Goal: Task Accomplishment & Management: Use online tool/utility

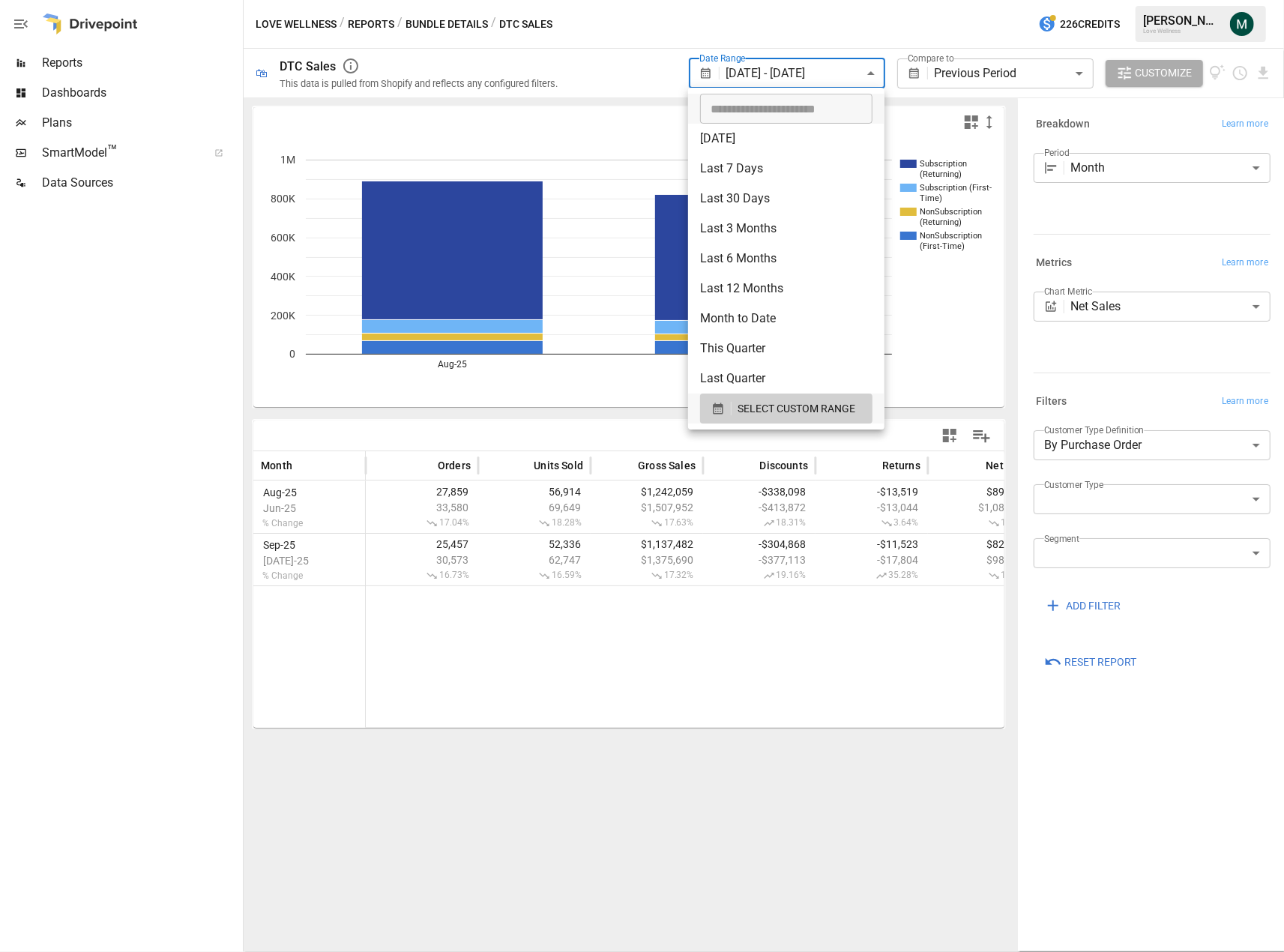
click at [849, 0] on body "**********" at bounding box center [642, 0] width 1284 height 0
click at [820, 413] on span "SELECT CUSTOM RANGE" at bounding box center [796, 409] width 118 height 19
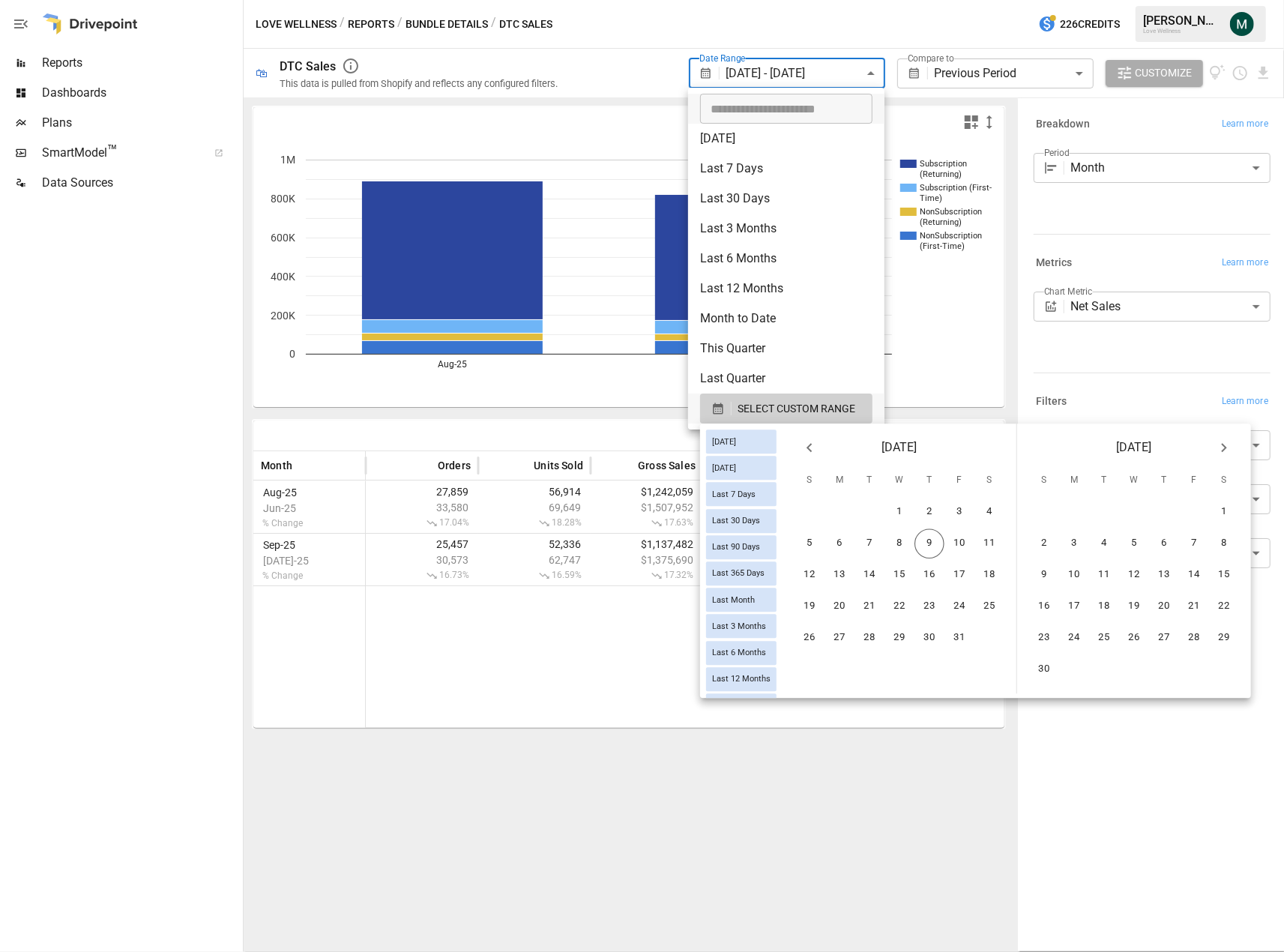
click at [819, 446] on icon "Previous month" at bounding box center [810, 448] width 18 height 18
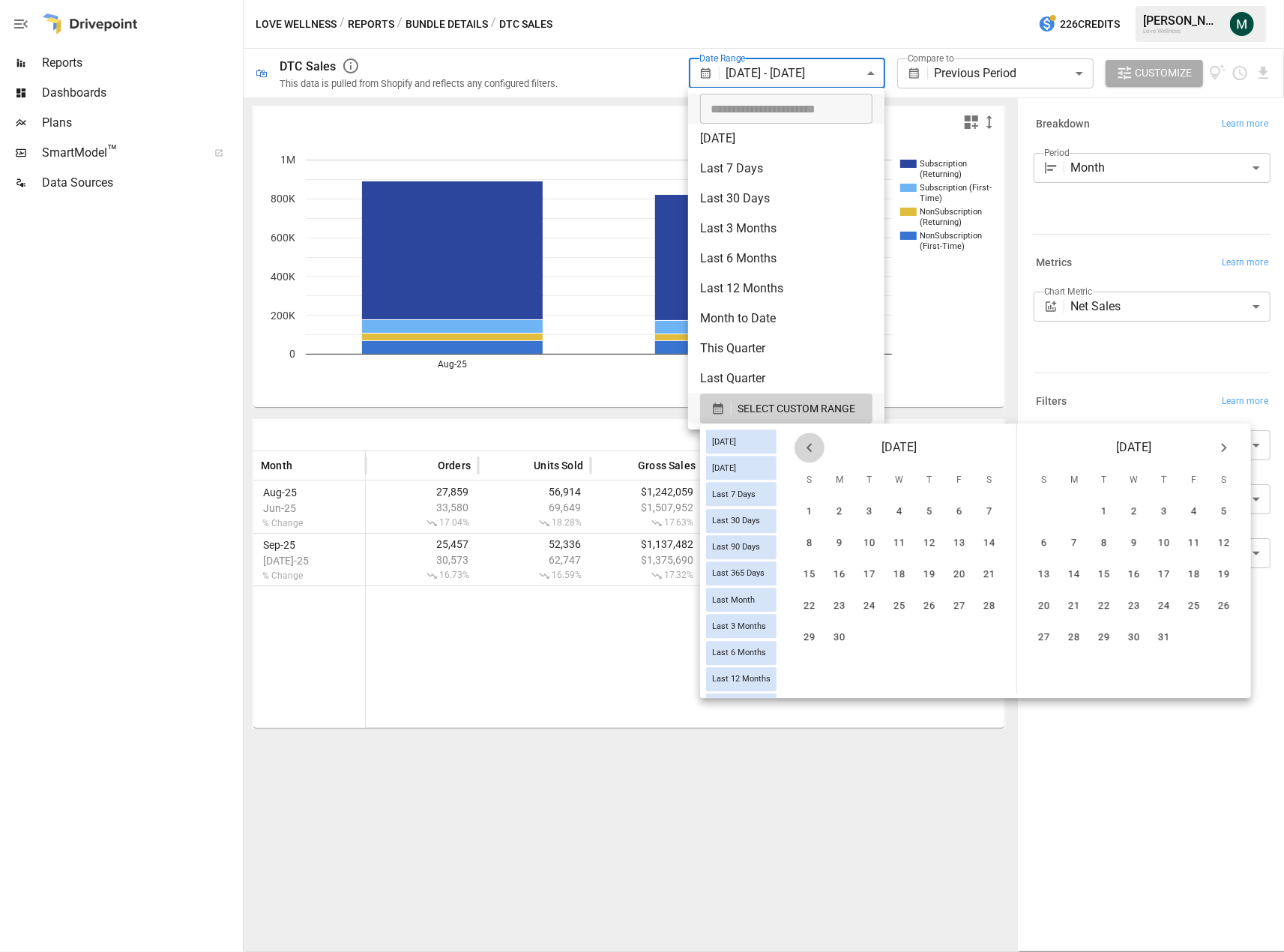
click at [819, 446] on icon "Previous month" at bounding box center [810, 448] width 18 height 18
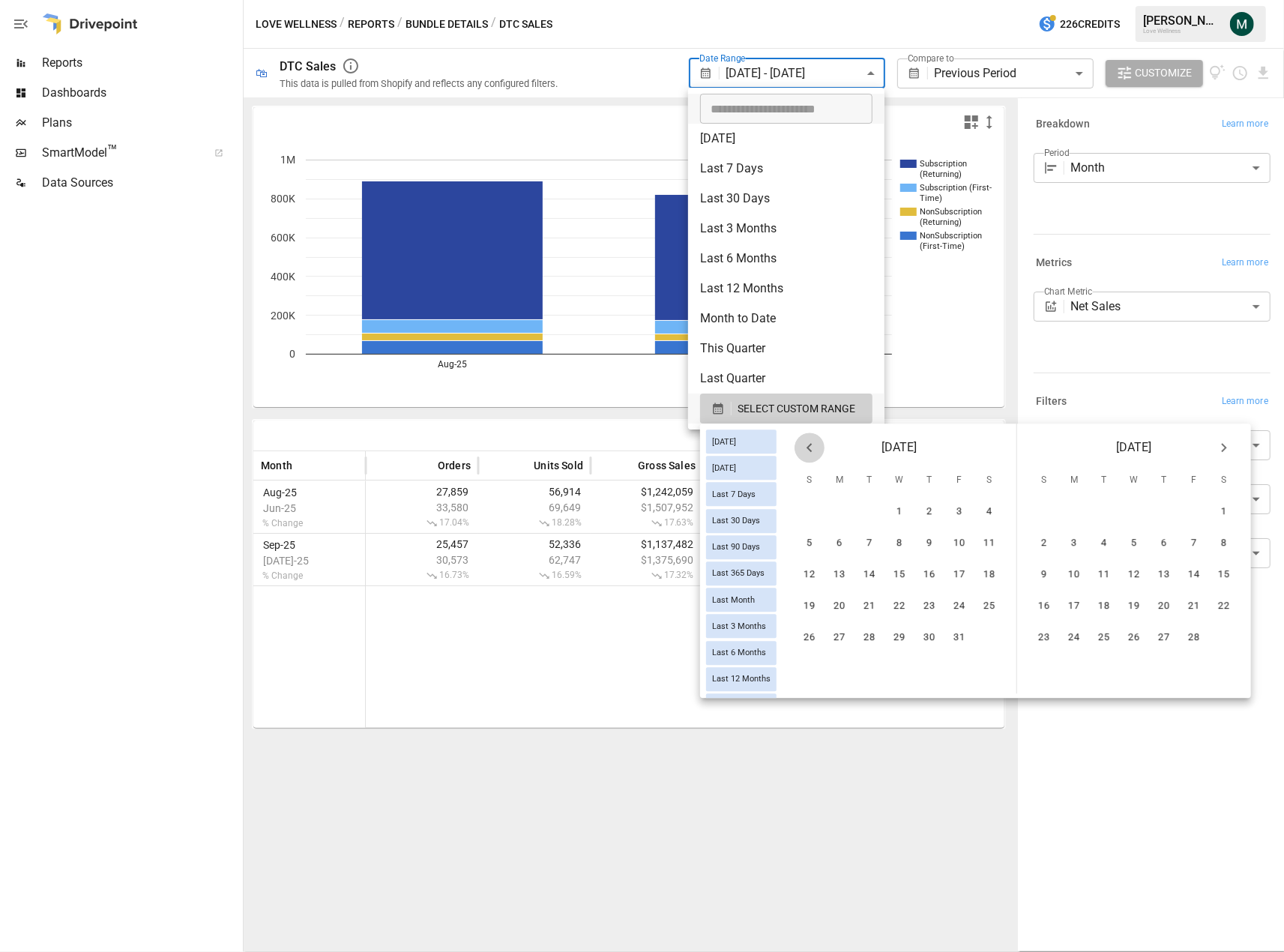
click at [819, 446] on icon "Previous month" at bounding box center [810, 448] width 18 height 18
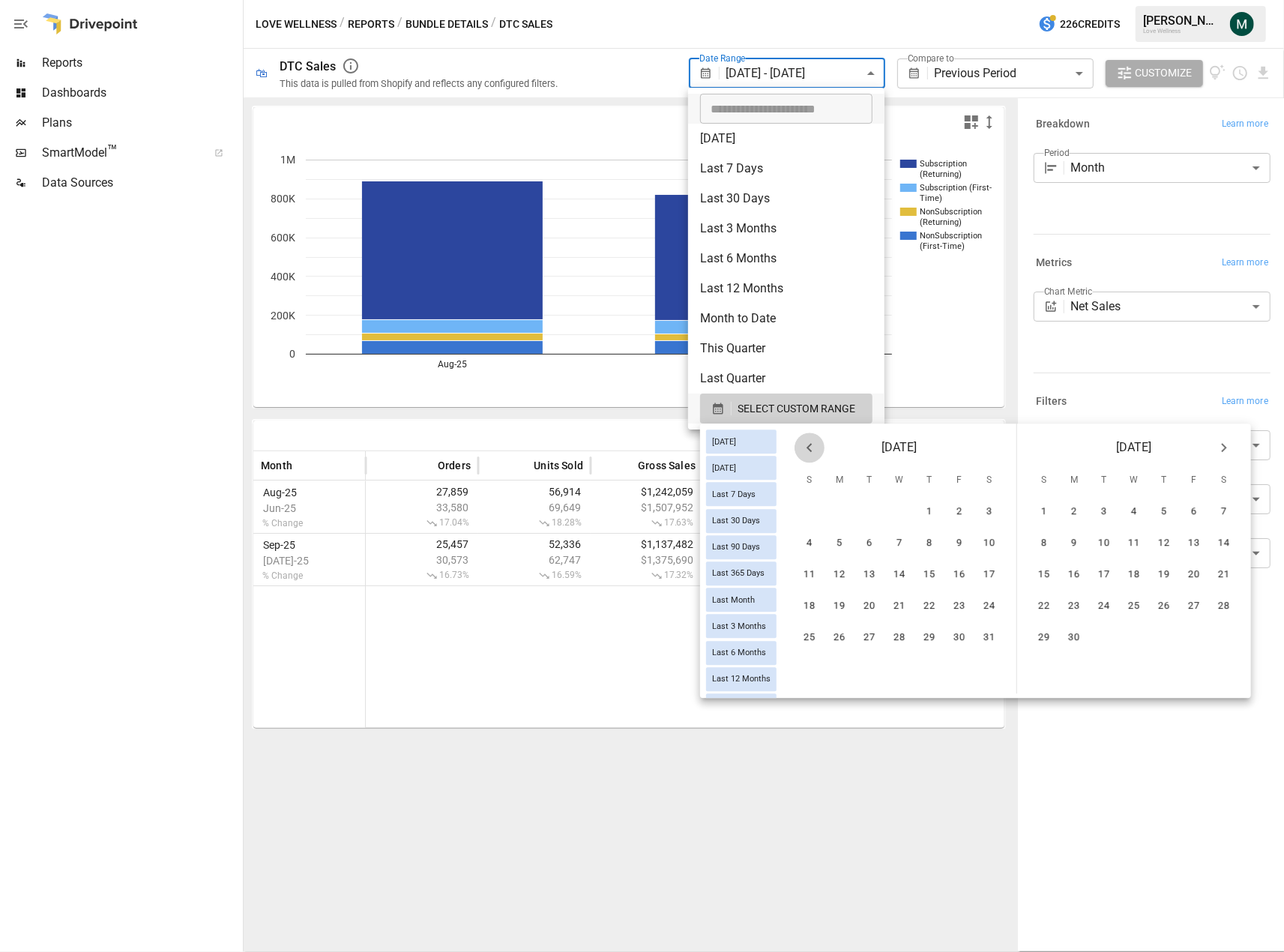
click at [819, 446] on icon "Previous month" at bounding box center [810, 448] width 18 height 18
click at [1231, 449] on icon "Next month" at bounding box center [1224, 448] width 18 height 18
drag, startPoint x: 1060, startPoint y: 513, endPoint x: 1180, endPoint y: 481, distance: 124.2
click at [1059, 513] on button "1" at bounding box center [1044, 512] width 30 height 30
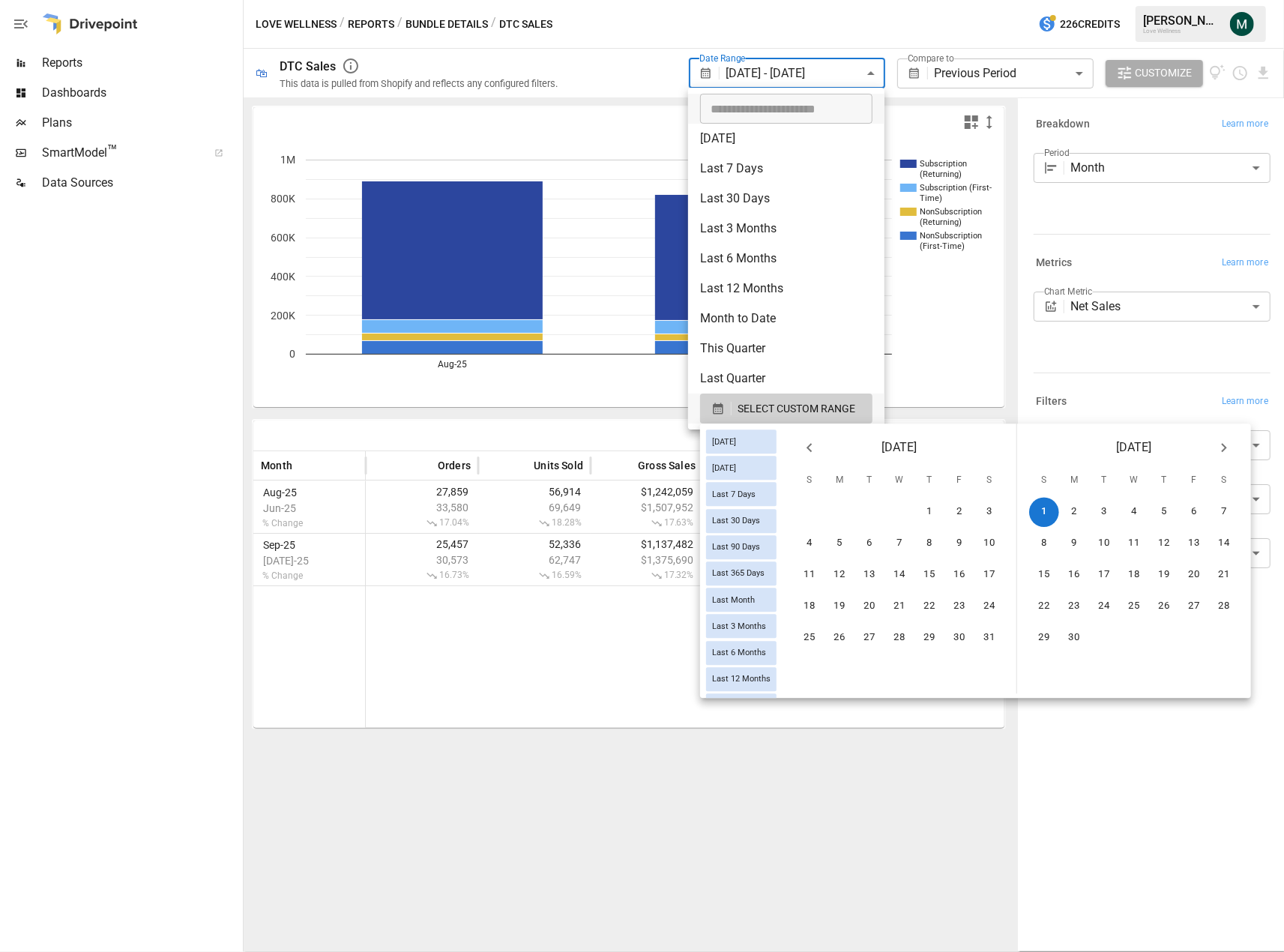
click at [1233, 447] on icon "Next month" at bounding box center [1224, 448] width 18 height 18
click at [1055, 511] on button "1" at bounding box center [1044, 512] width 30 height 30
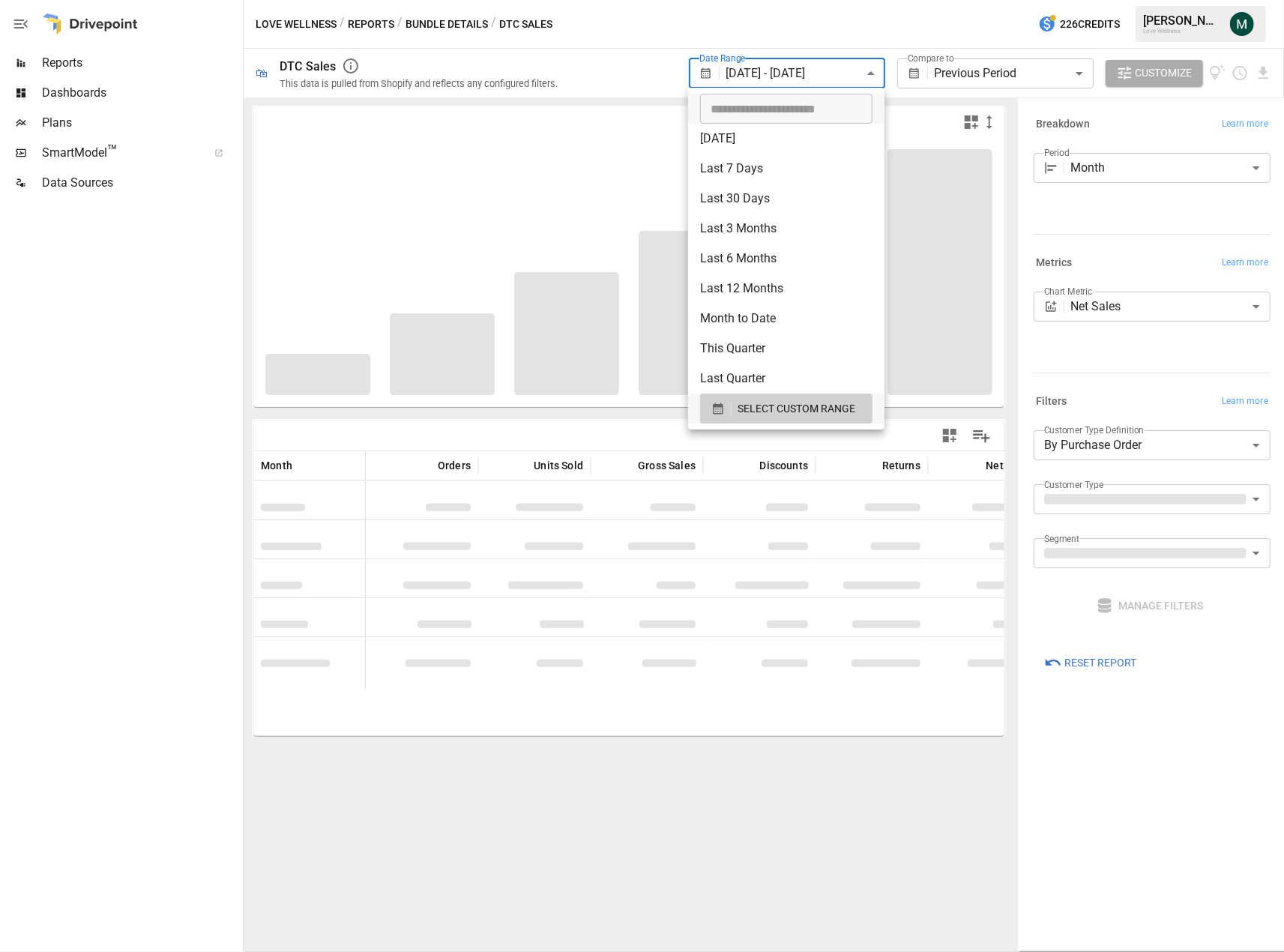
click at [805, 79] on div at bounding box center [642, 476] width 1284 height 952
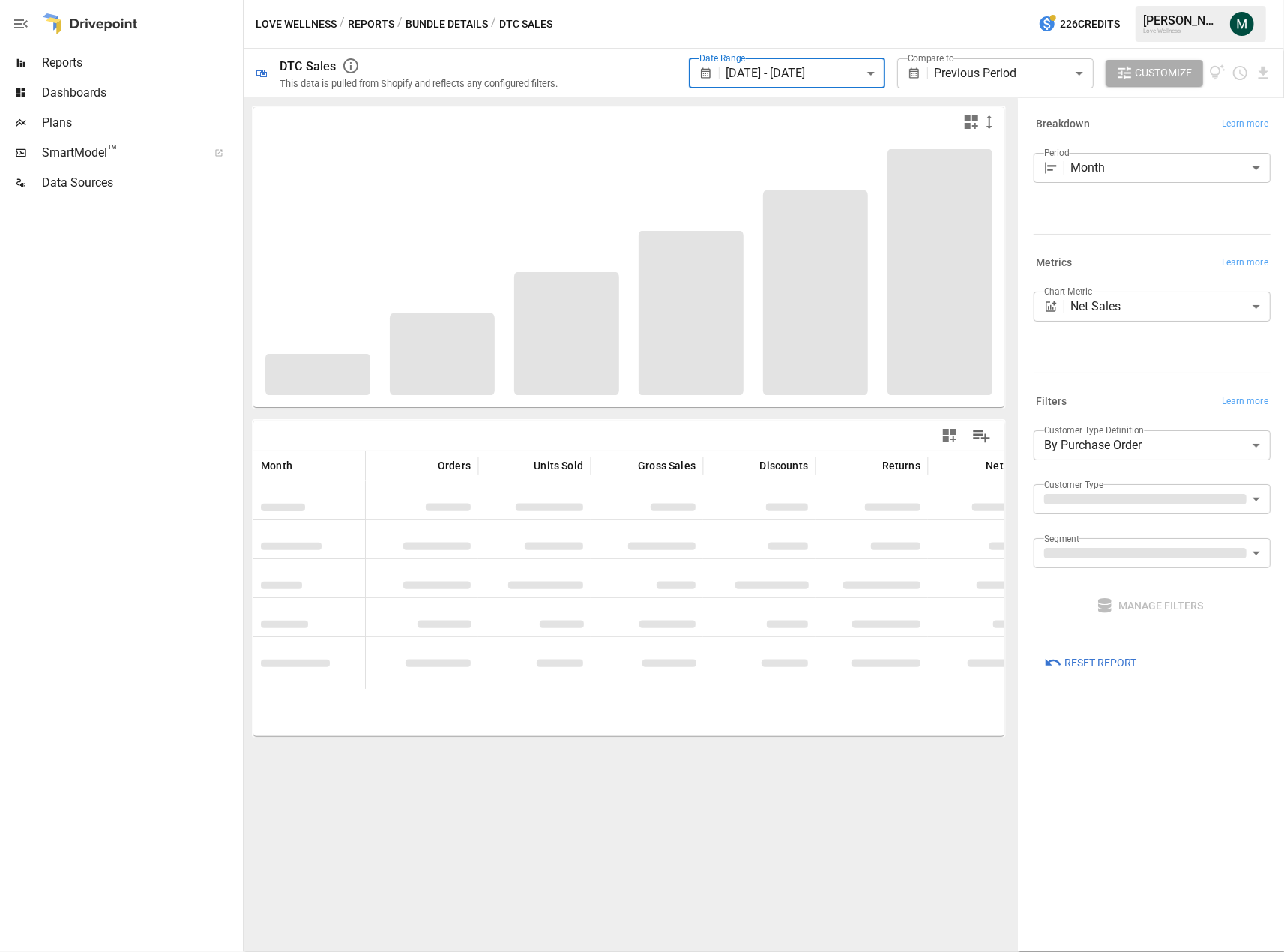
click at [844, 0] on body "**********" at bounding box center [642, 0] width 1284 height 0
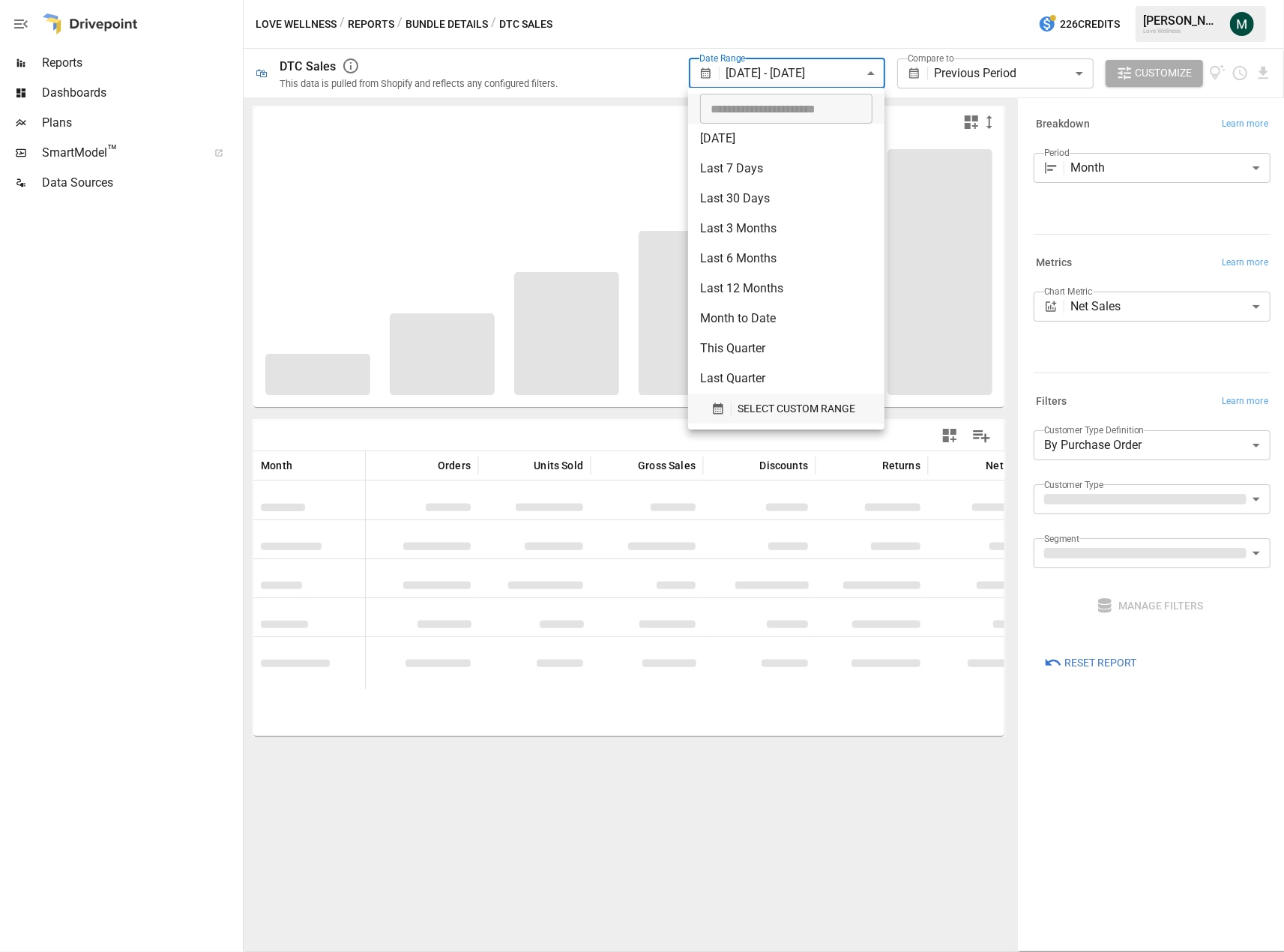
click at [790, 410] on span "SELECT CUSTOM RANGE" at bounding box center [796, 409] width 118 height 19
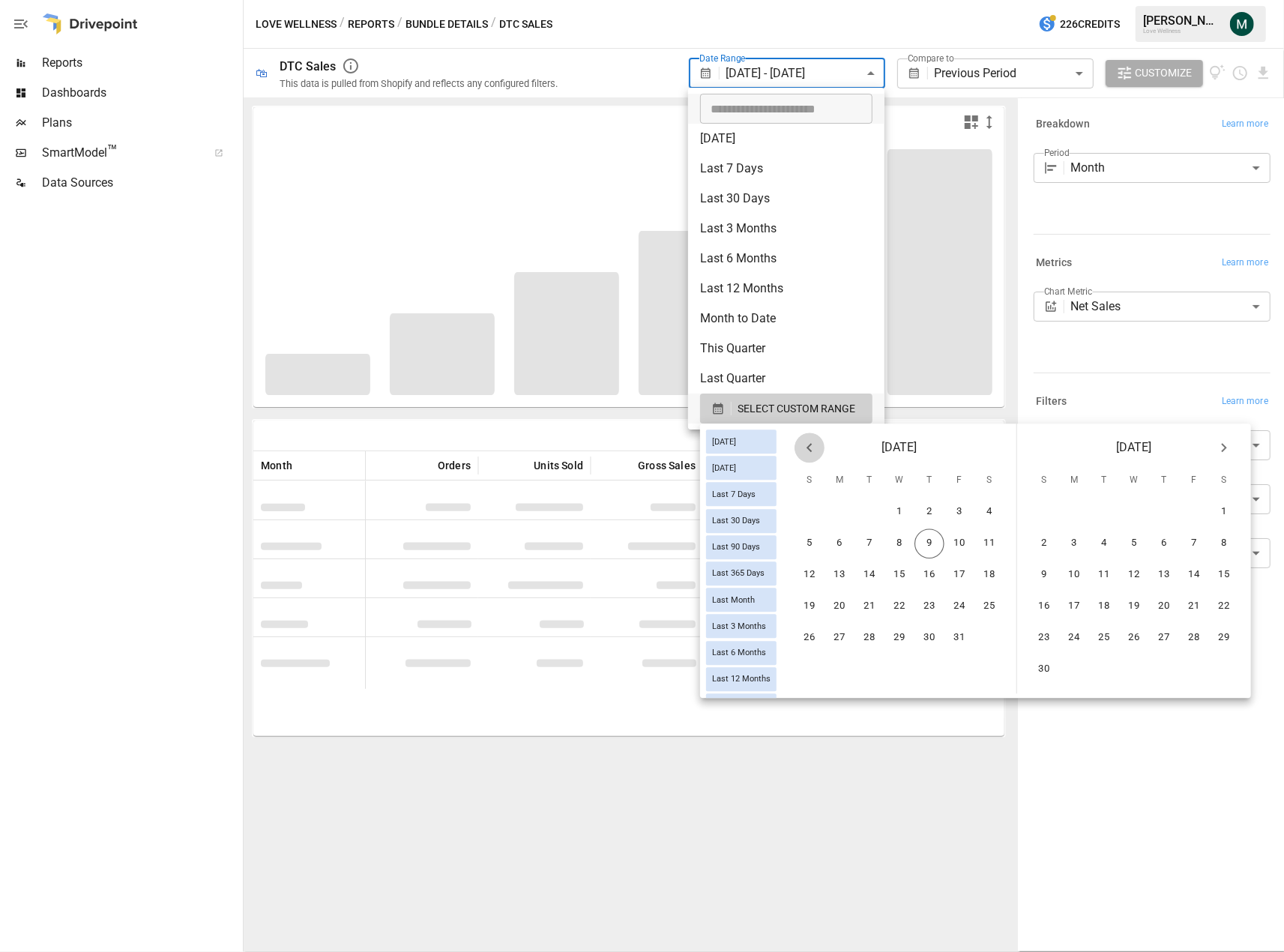
click at [819, 447] on icon "Previous month" at bounding box center [810, 448] width 18 height 18
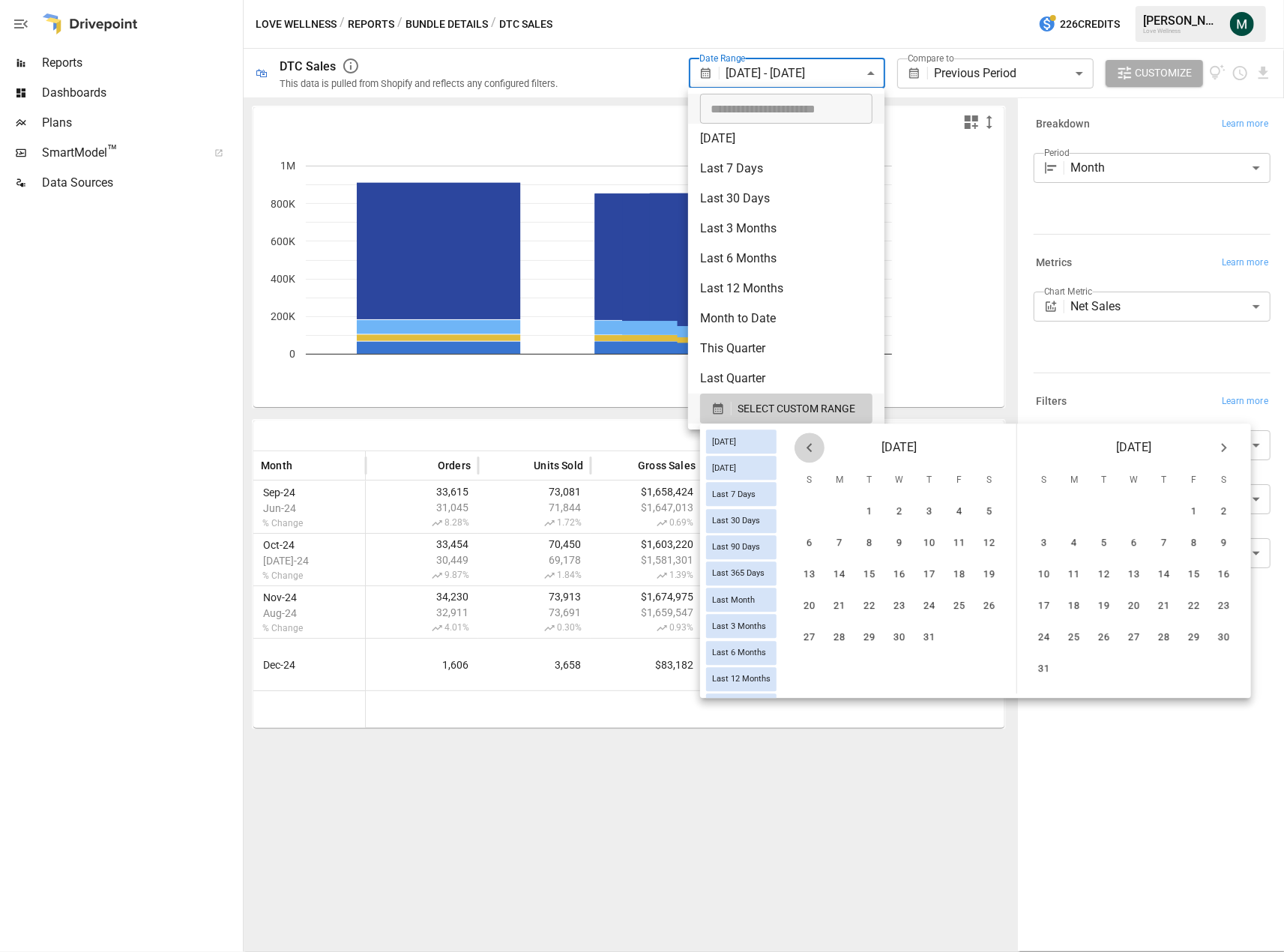
click at [819, 447] on icon "Previous month" at bounding box center [810, 448] width 18 height 18
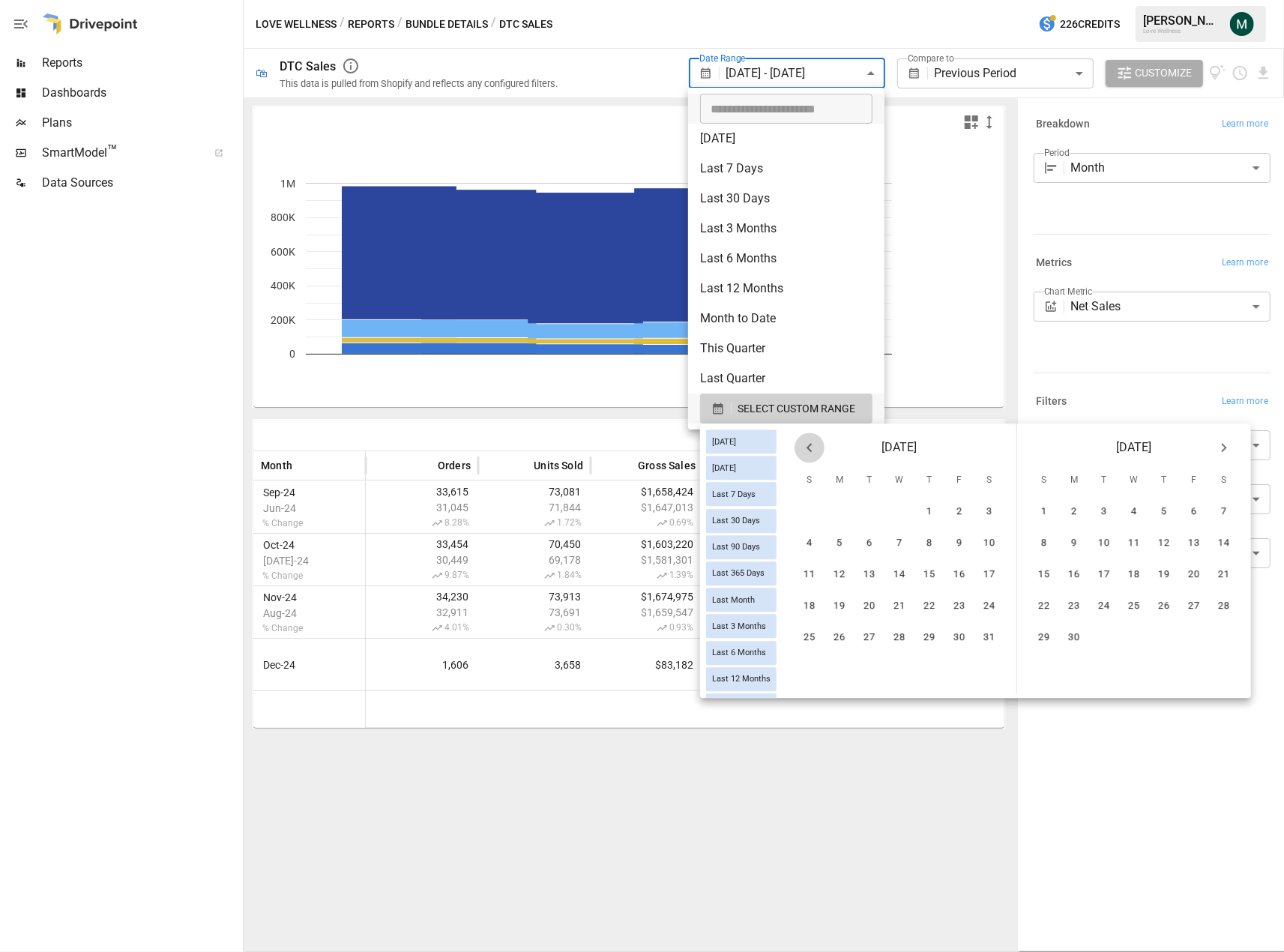
click at [819, 447] on icon "Previous month" at bounding box center [810, 448] width 18 height 18
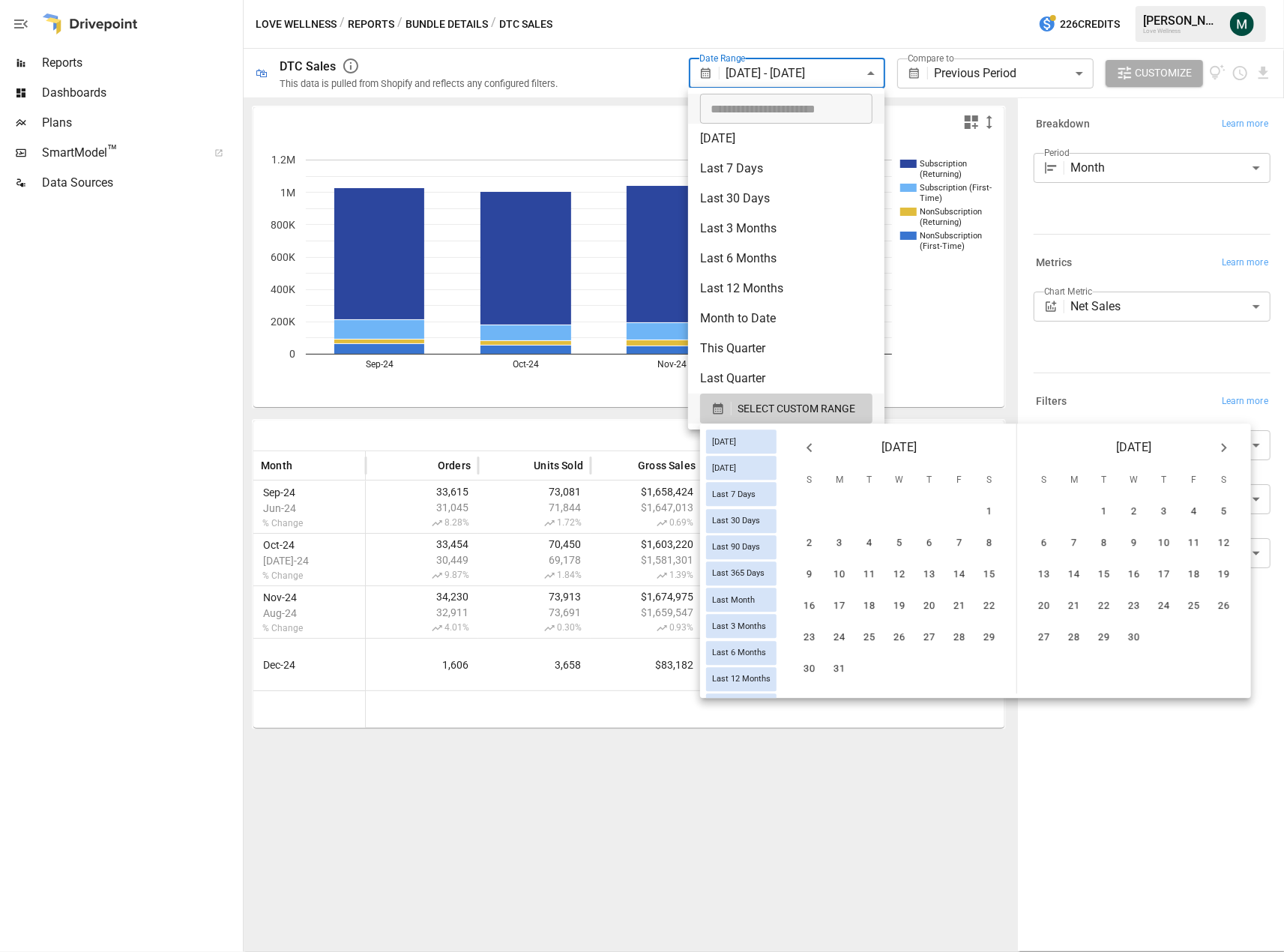
click at [819, 447] on icon "Previous month" at bounding box center [810, 448] width 18 height 18
click at [974, 512] on button "1" at bounding box center [959, 512] width 30 height 30
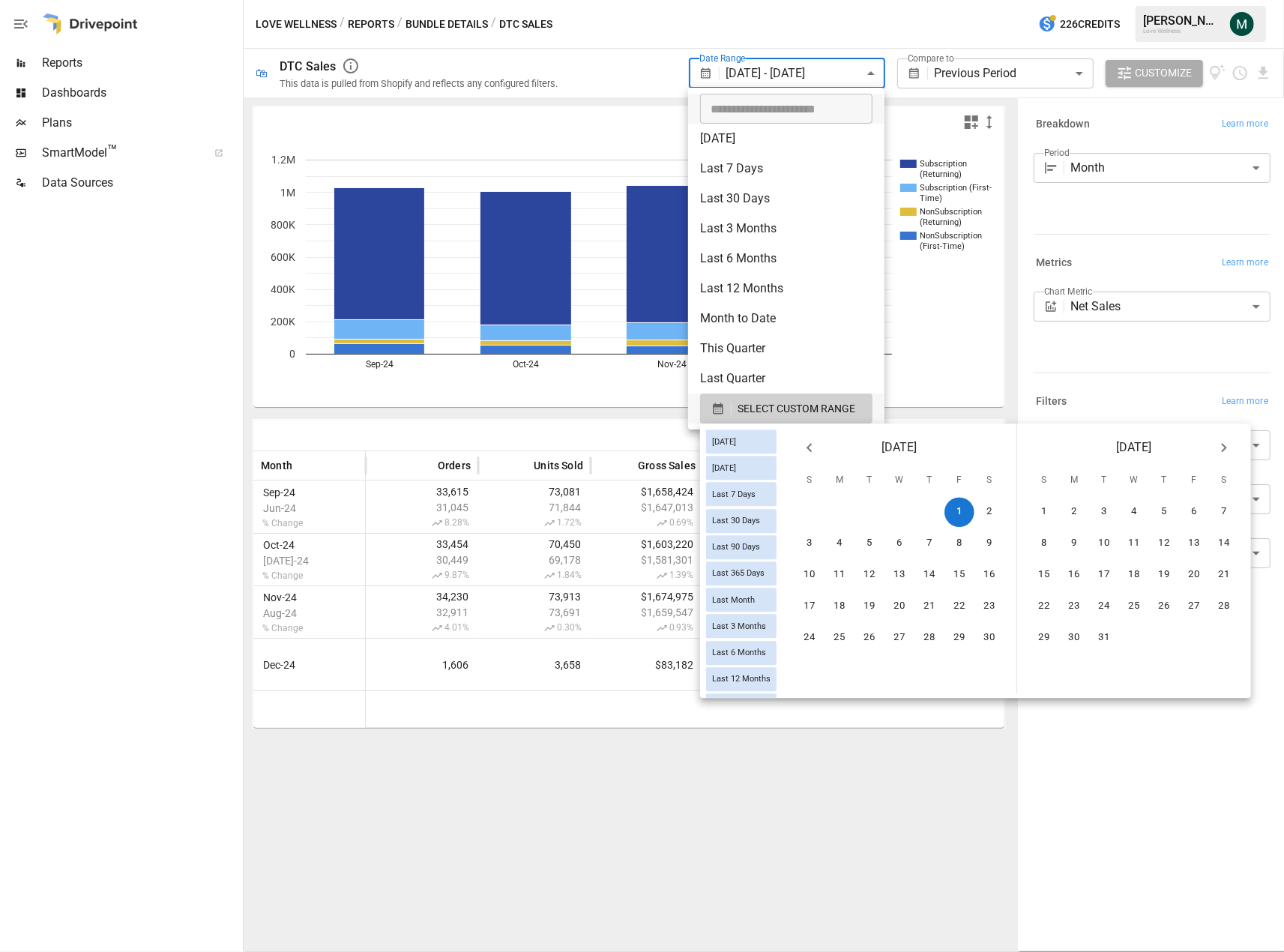
click at [1230, 451] on icon "Next month" at bounding box center [1224, 448] width 18 height 18
click at [1231, 449] on icon "Next month" at bounding box center [1224, 448] width 18 height 18
click at [1207, 642] on button "28" at bounding box center [1194, 638] width 30 height 30
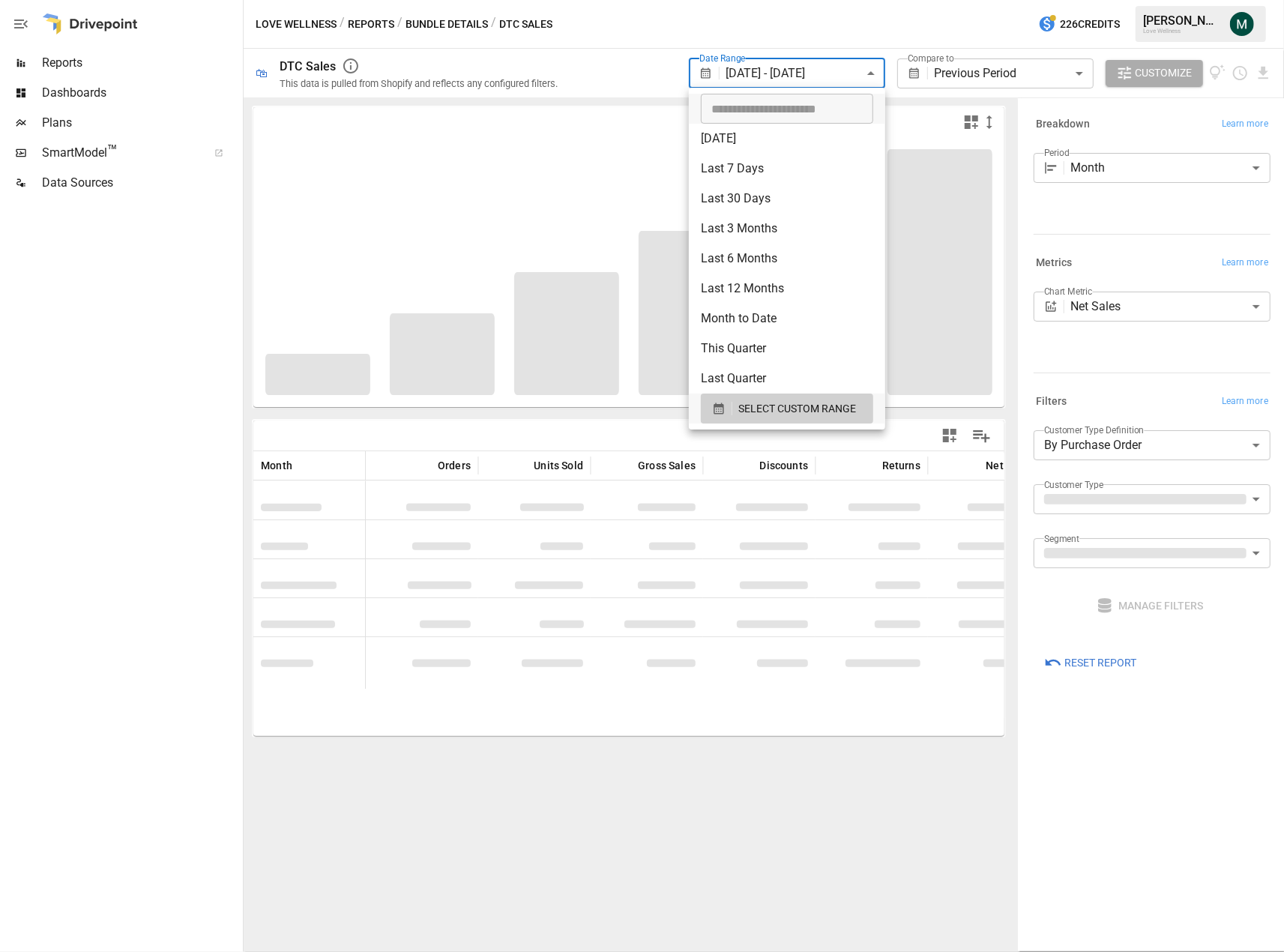
click at [1133, 171] on div at bounding box center [642, 476] width 1284 height 952
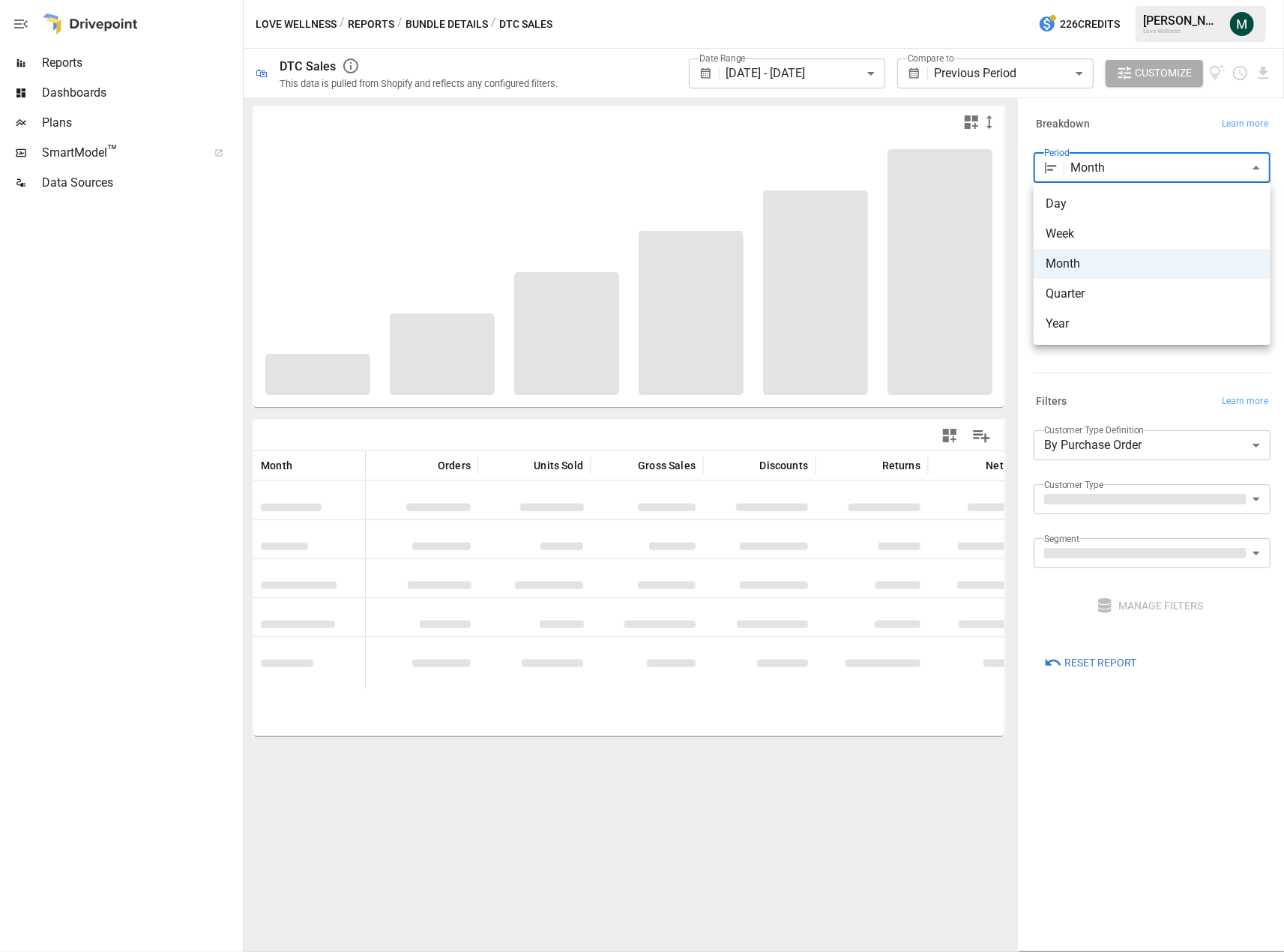
click at [1128, 0] on body "**********" at bounding box center [642, 0] width 1284 height 0
click at [1115, 232] on span "Week" at bounding box center [1152, 234] width 213 height 18
type input "****"
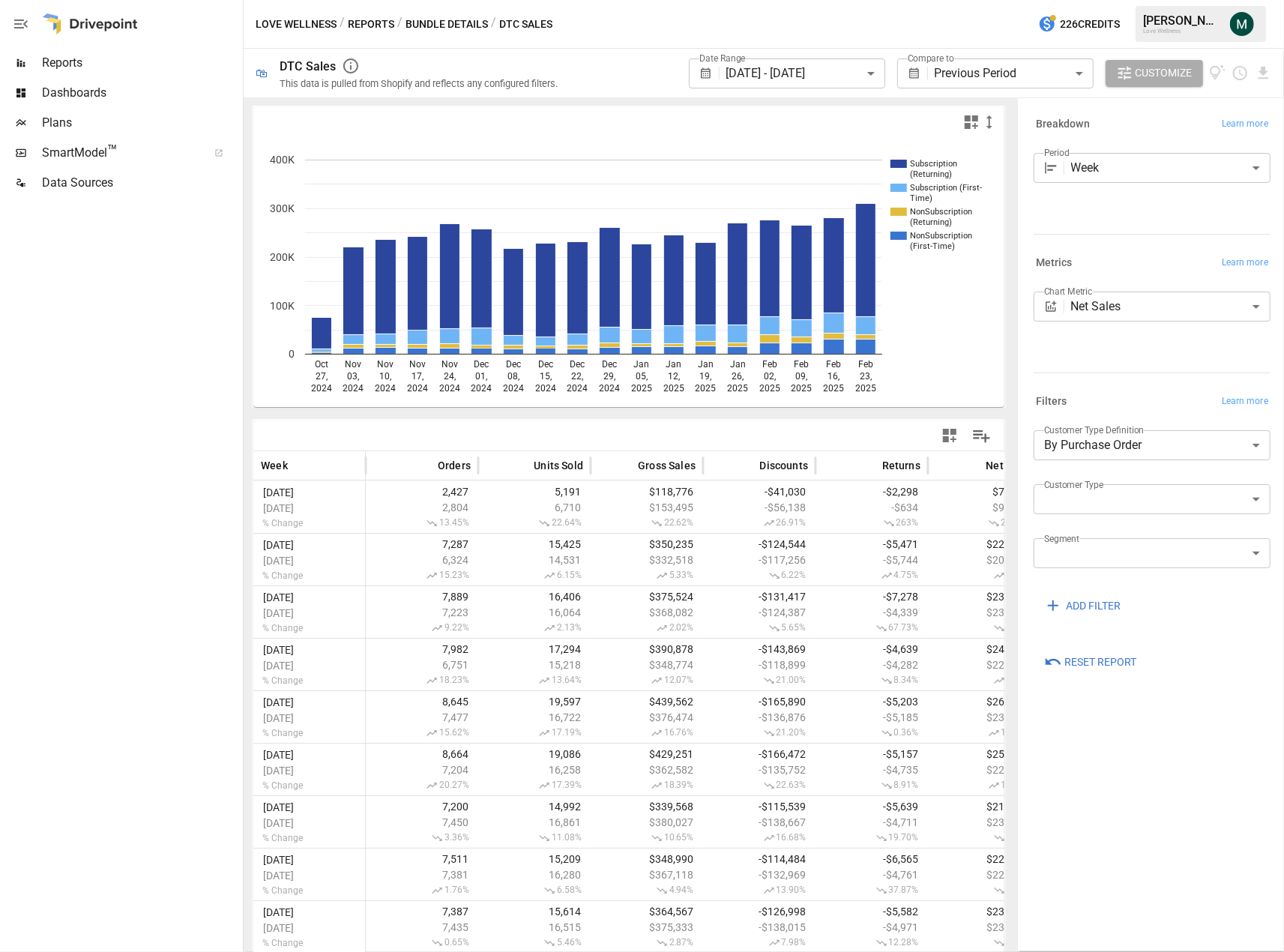
click at [156, 491] on div at bounding box center [120, 575] width 240 height 754
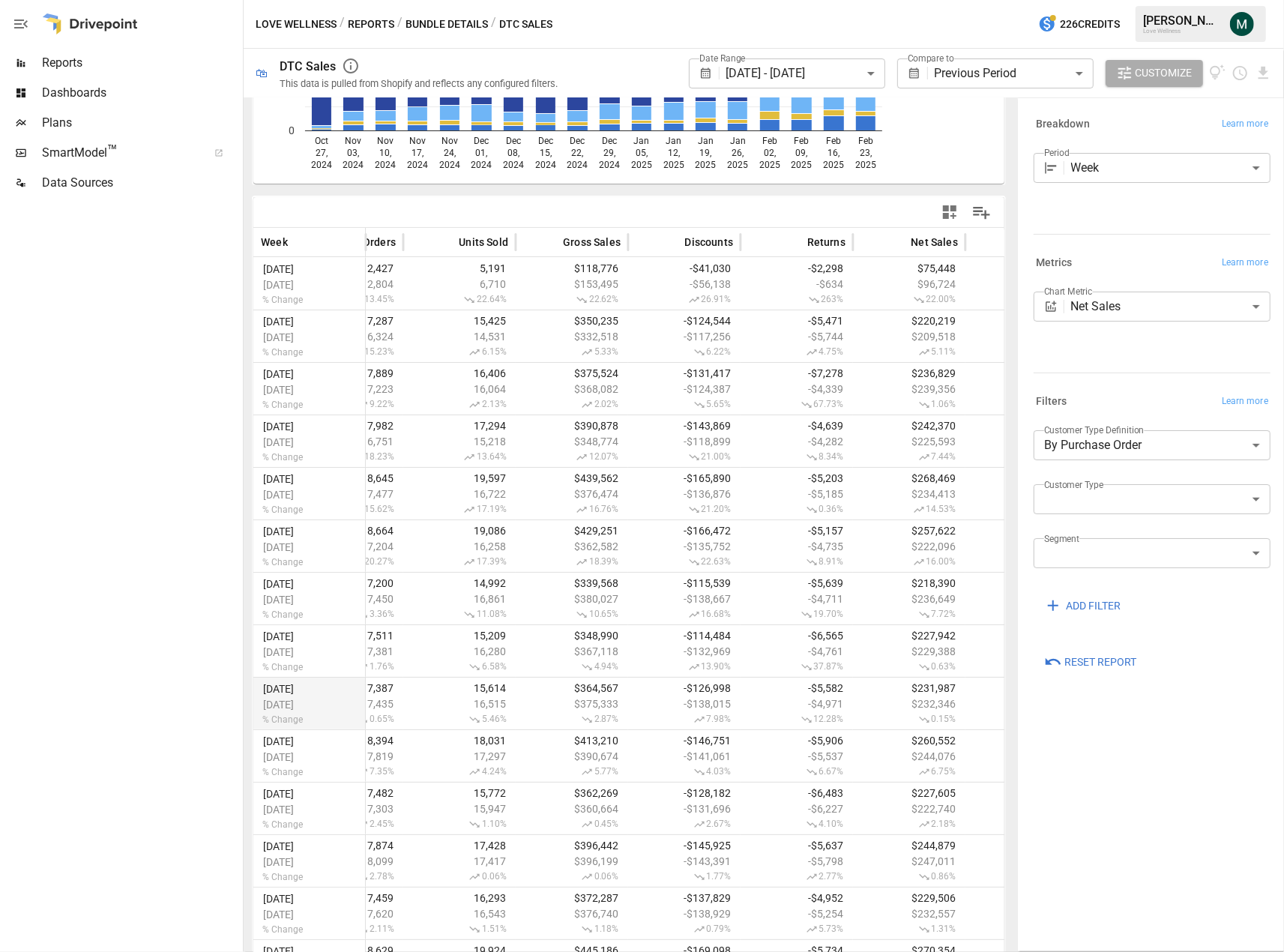
scroll to position [225, 0]
